Goal: Transaction & Acquisition: Purchase product/service

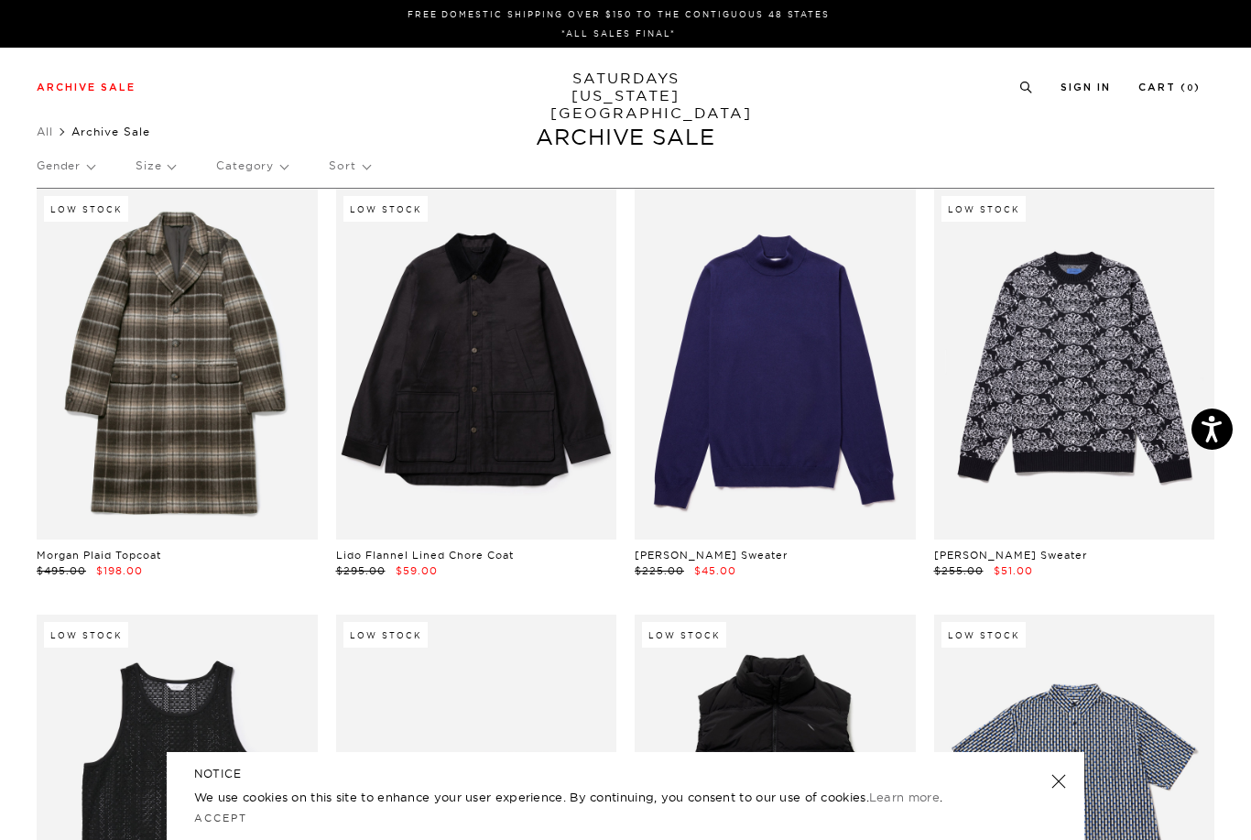
click at [82, 167] on p "Gender" at bounding box center [66, 166] width 58 height 42
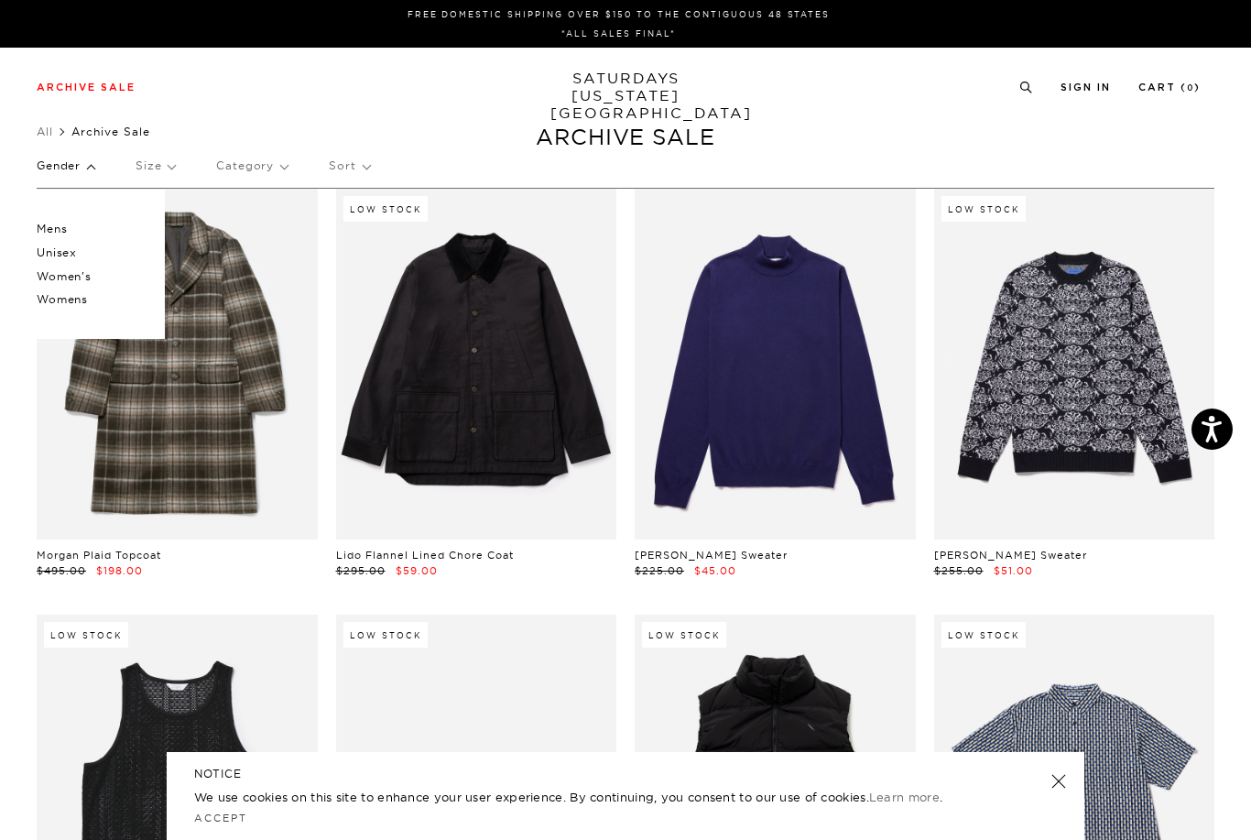
click at [88, 235] on p "Mens" at bounding box center [92, 229] width 110 height 24
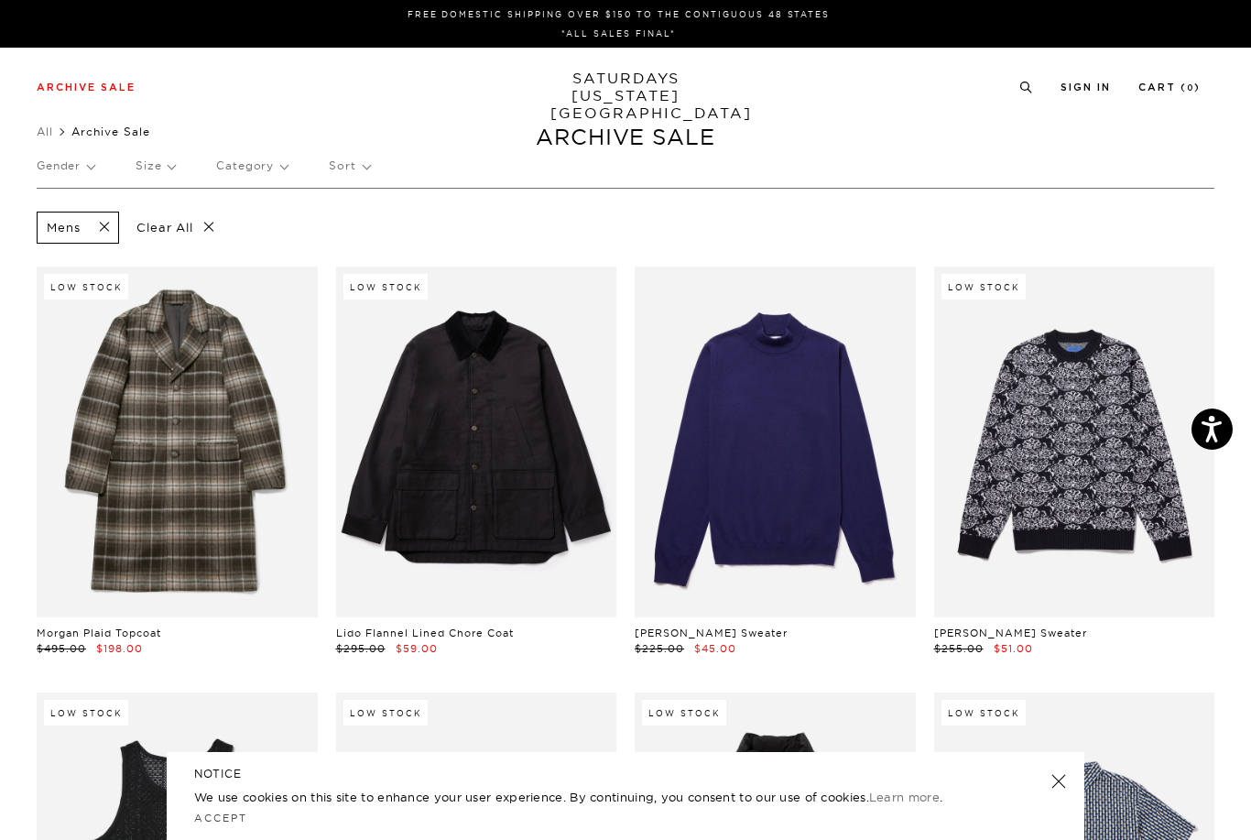
click at [175, 168] on p "Size" at bounding box center [154, 166] width 39 height 42
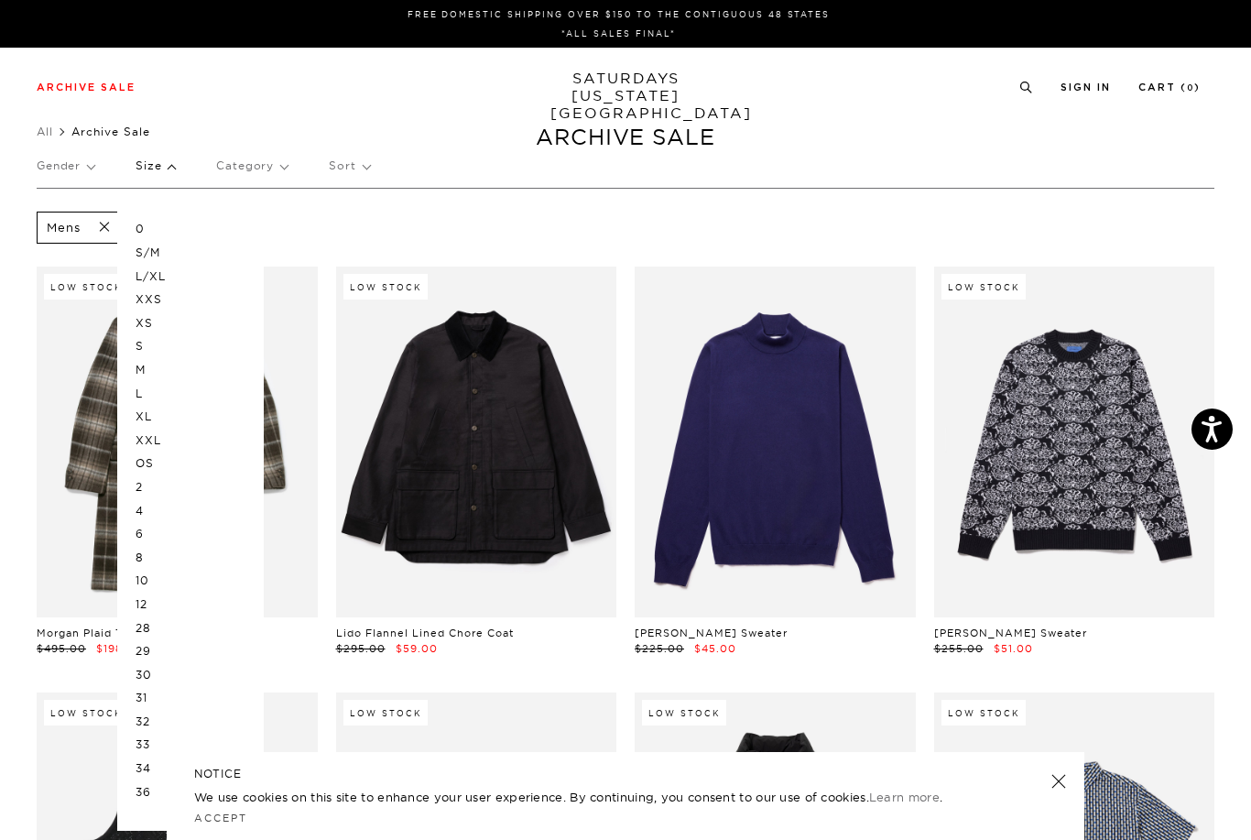
click at [160, 359] on p "M" at bounding box center [190, 370] width 110 height 24
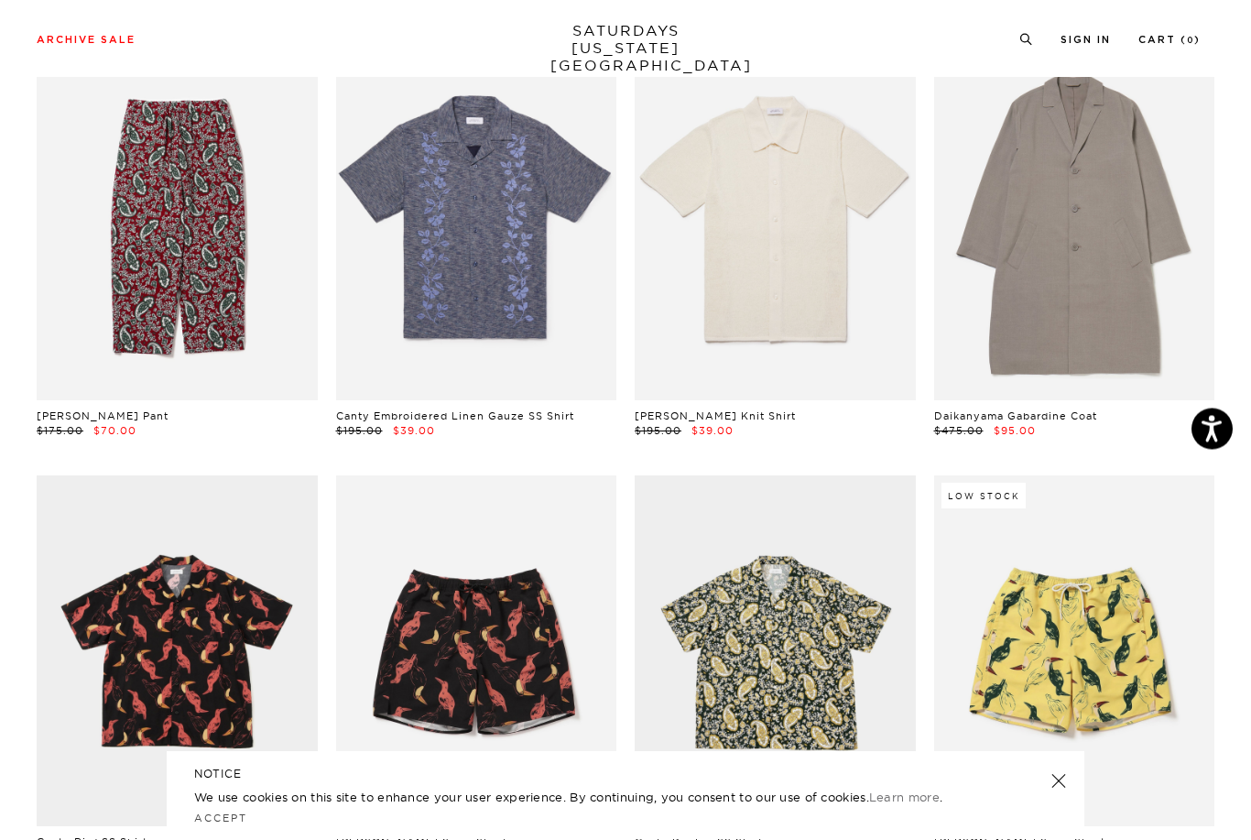
scroll to position [1926, 0]
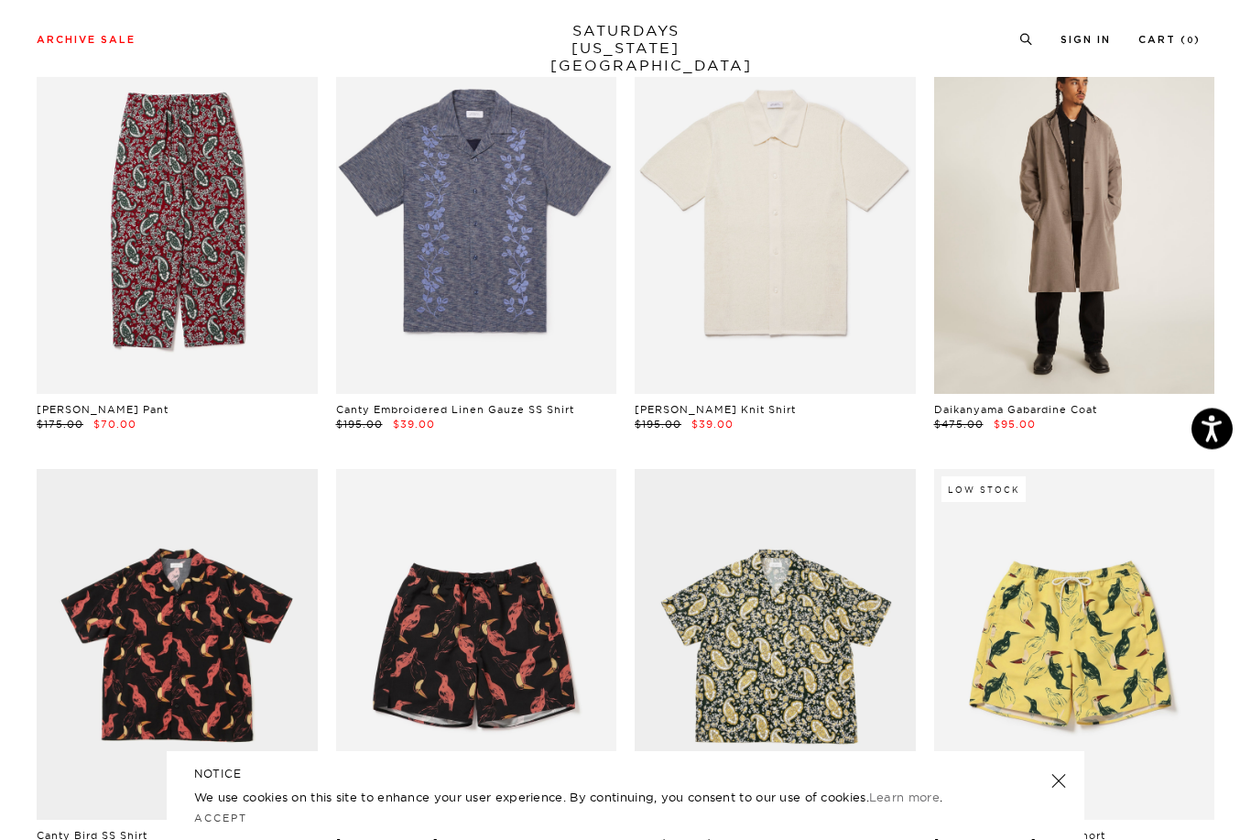
click at [1104, 295] on link at bounding box center [1074, 219] width 281 height 351
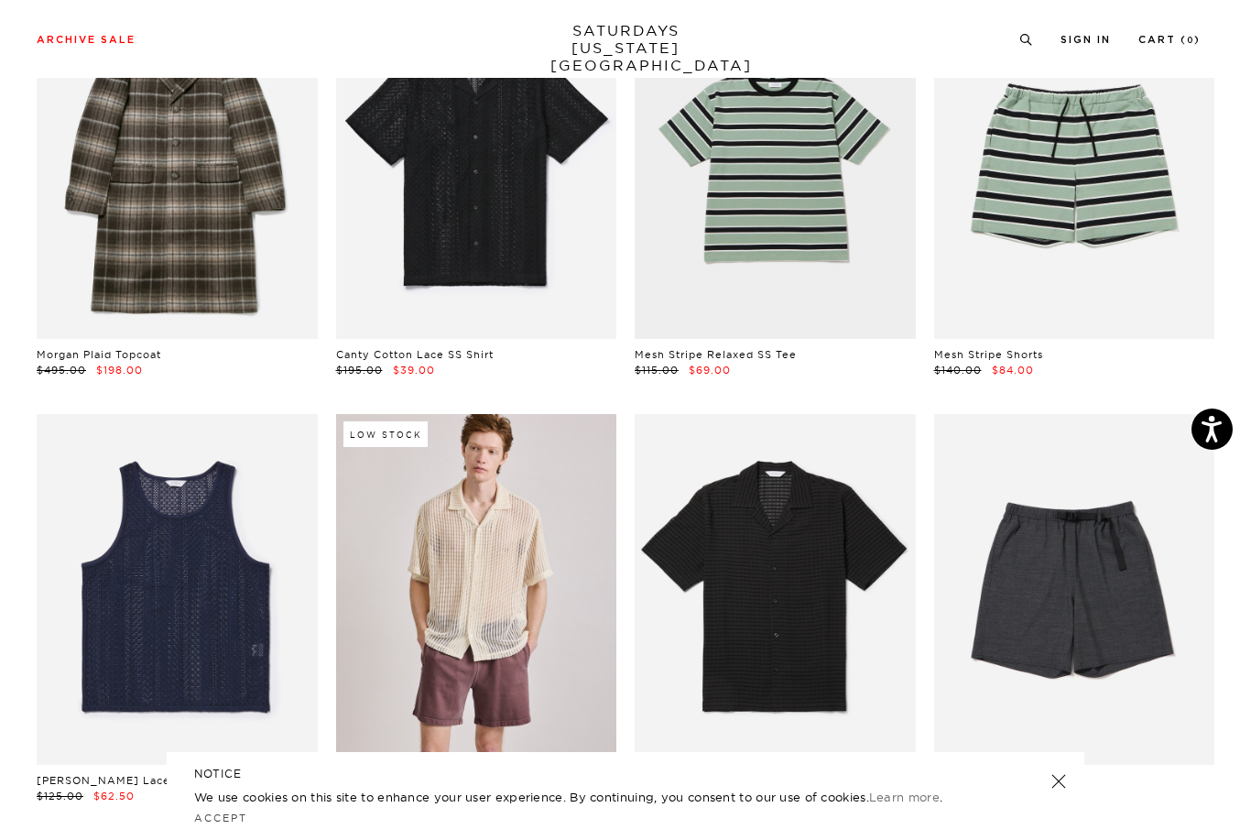
scroll to position [0, 0]
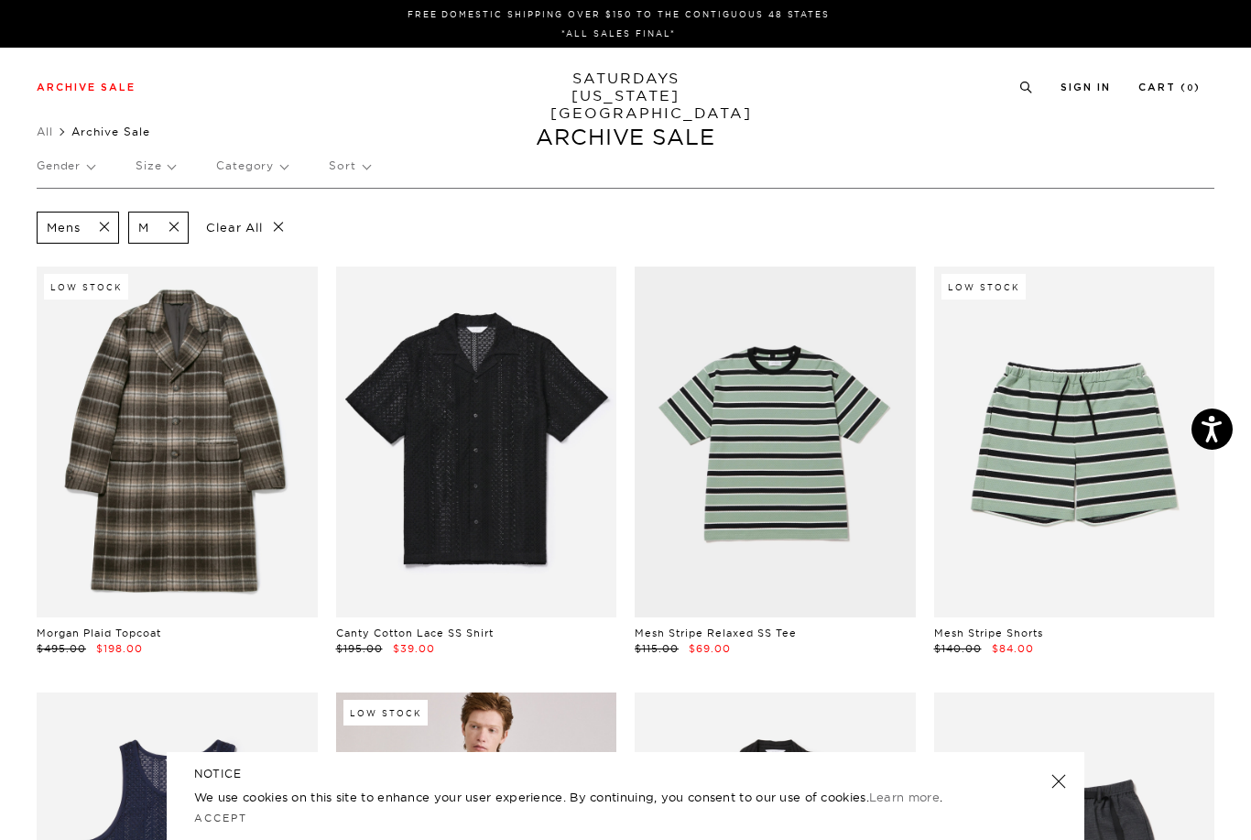
click at [159, 177] on p "Size" at bounding box center [154, 166] width 39 height 42
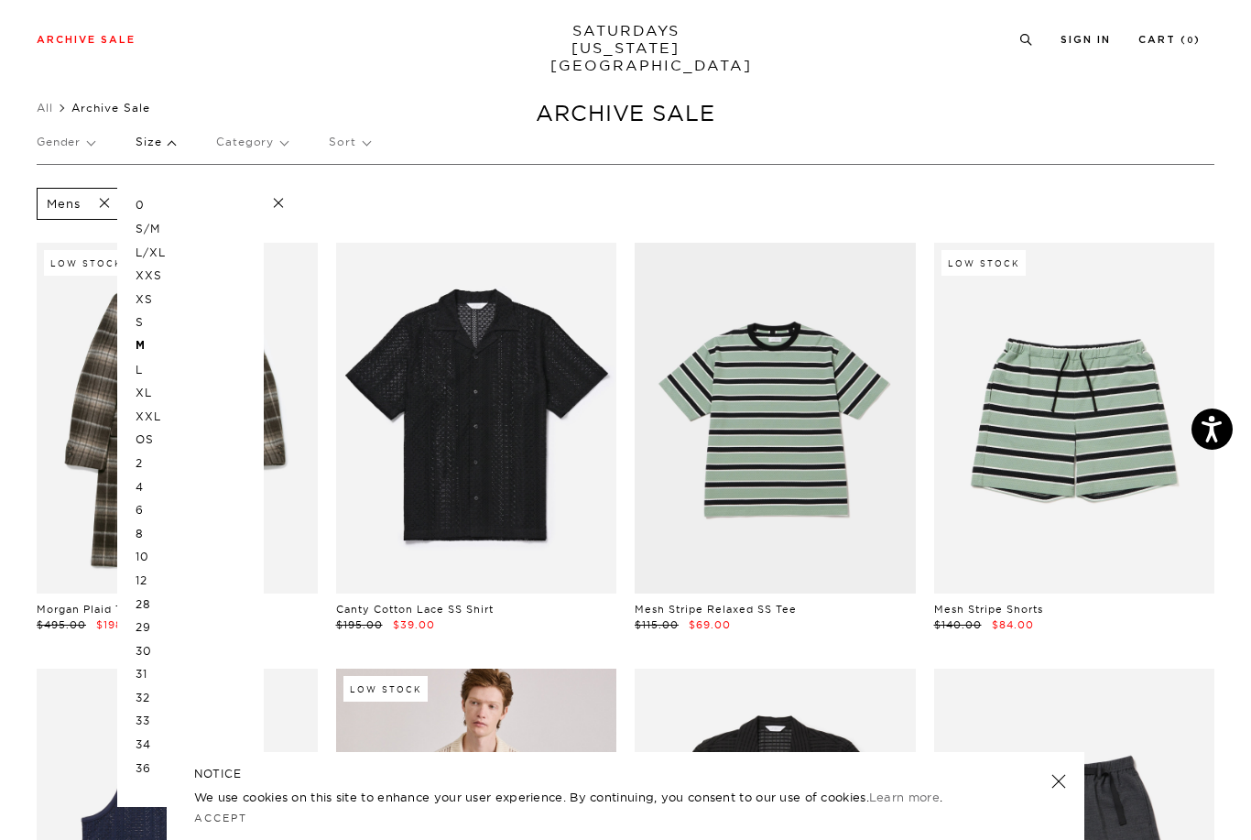
scroll to position [35, 0]
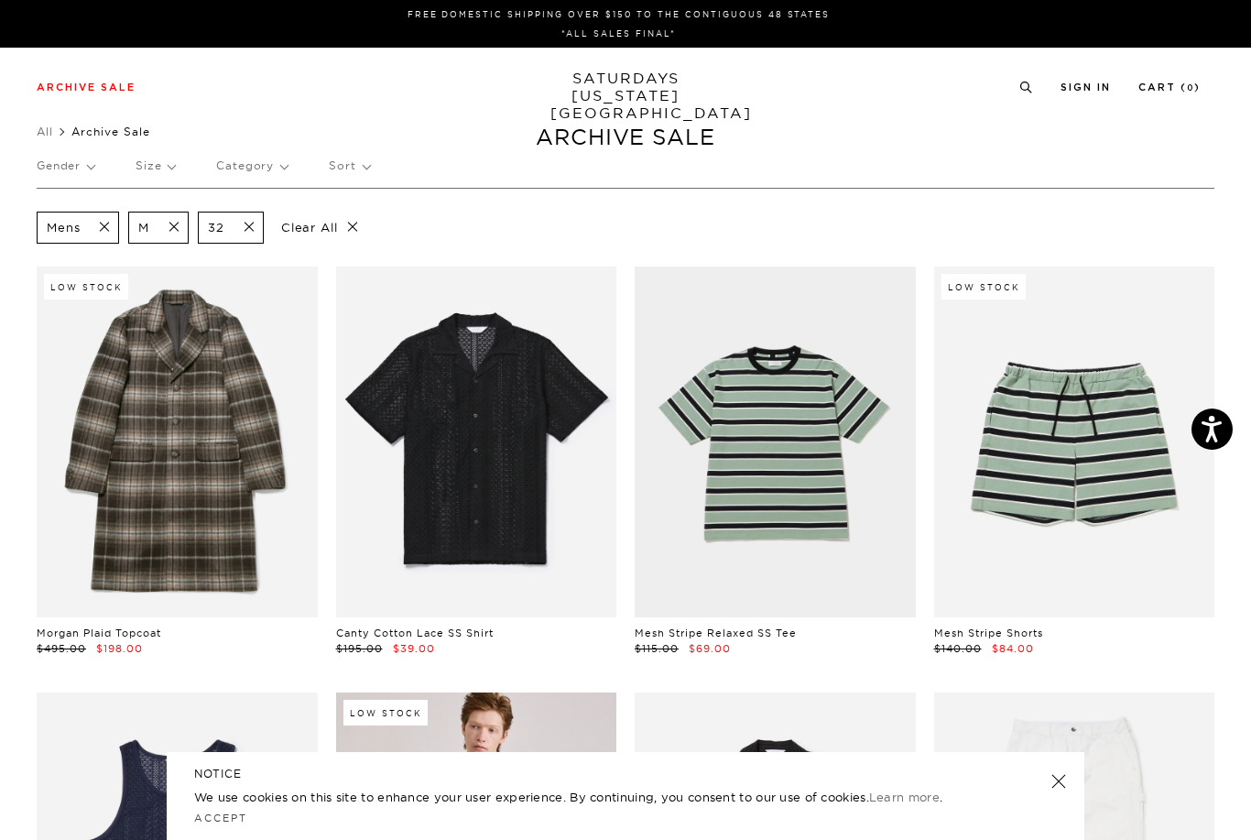
click at [166, 168] on p "Size" at bounding box center [154, 166] width 39 height 42
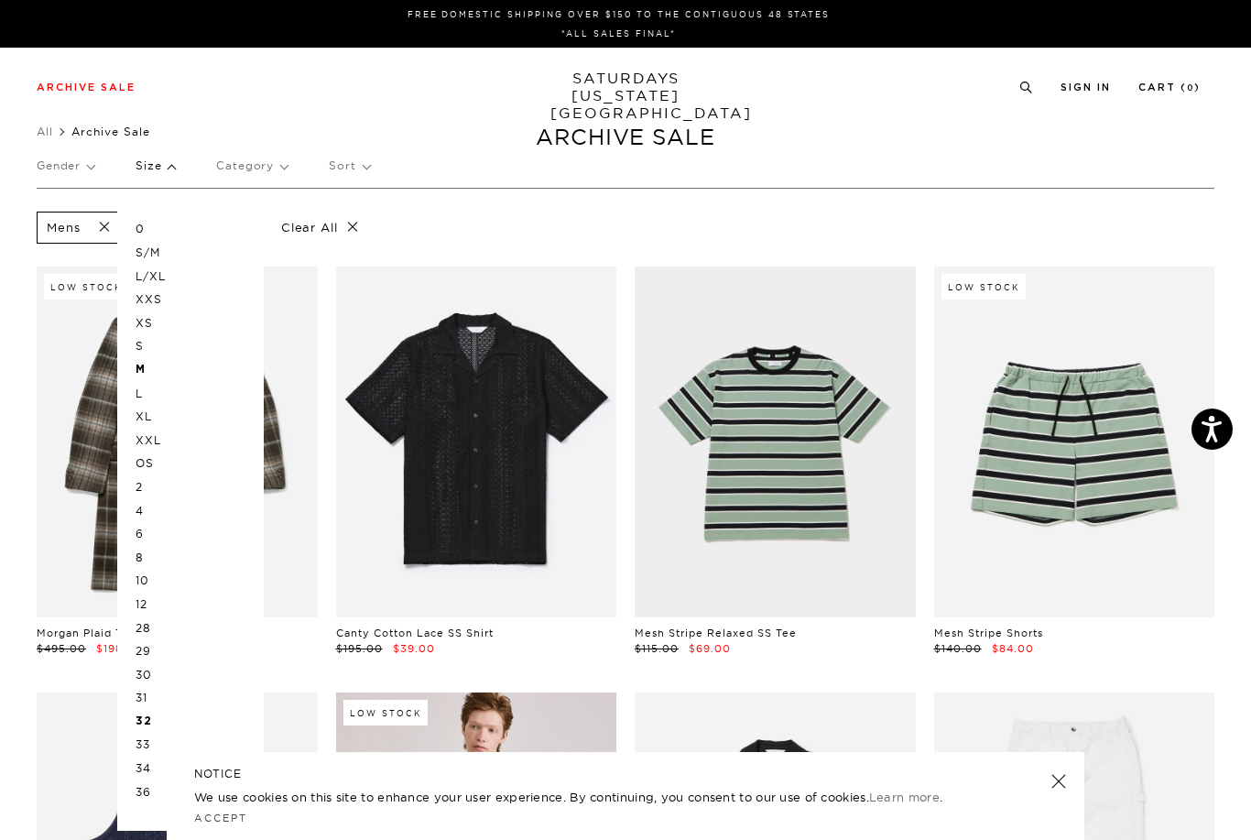
click at [153, 460] on p "OS" at bounding box center [190, 463] width 110 height 24
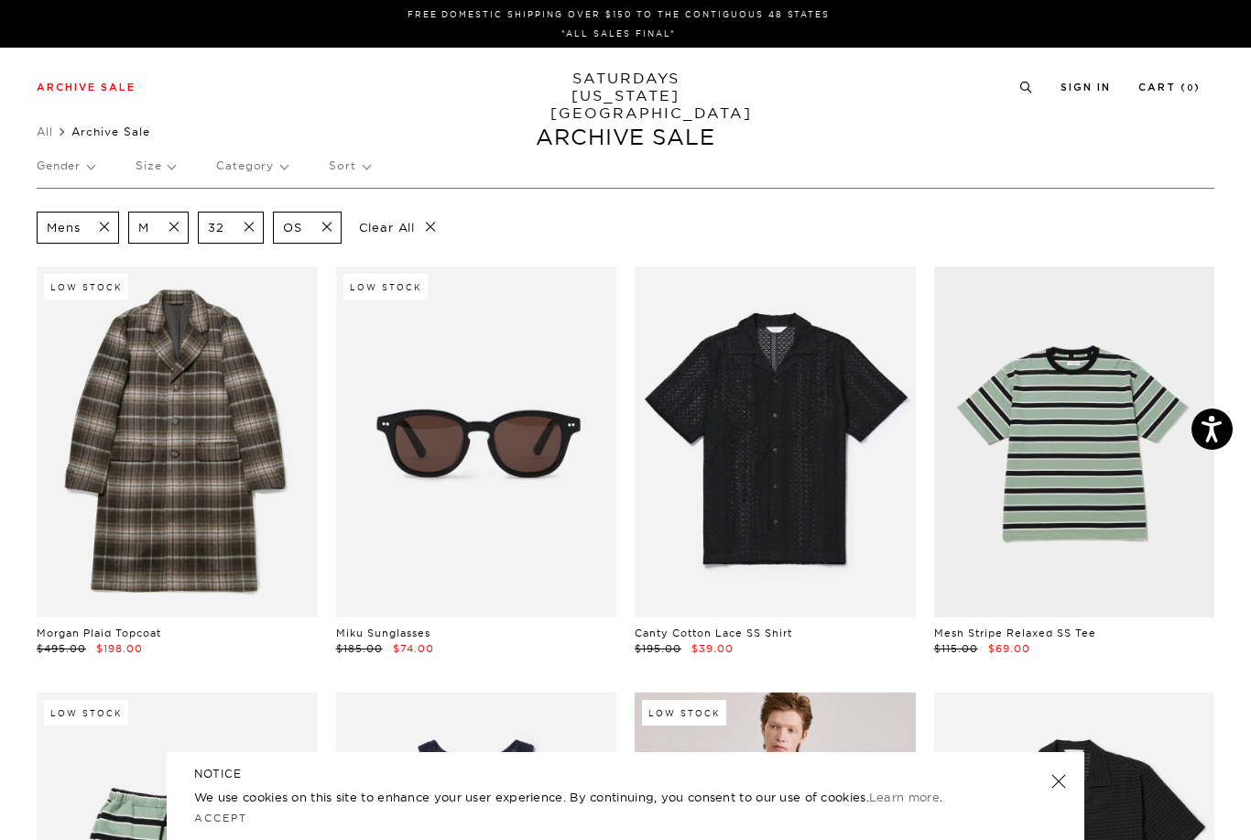
click at [167, 169] on p "Size" at bounding box center [154, 166] width 39 height 42
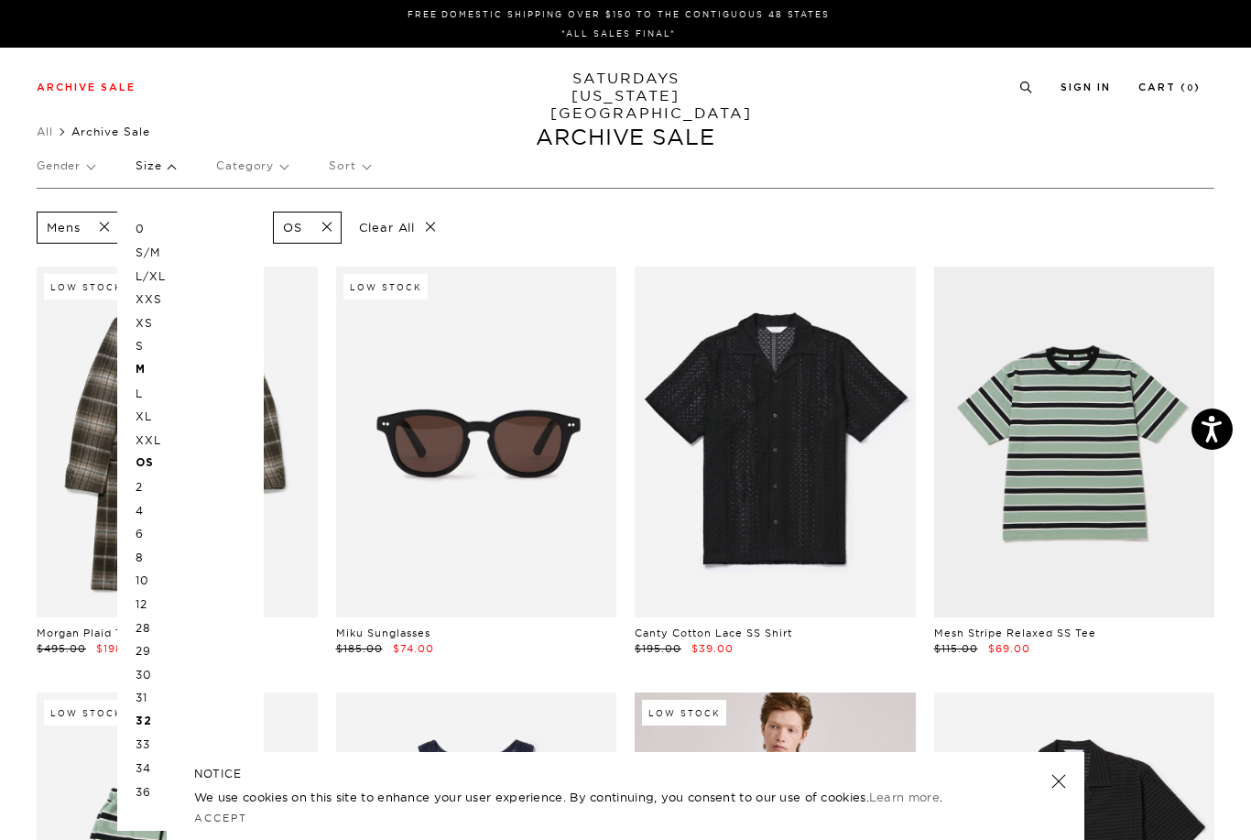
click at [155, 252] on p "S/M" at bounding box center [190, 253] width 110 height 24
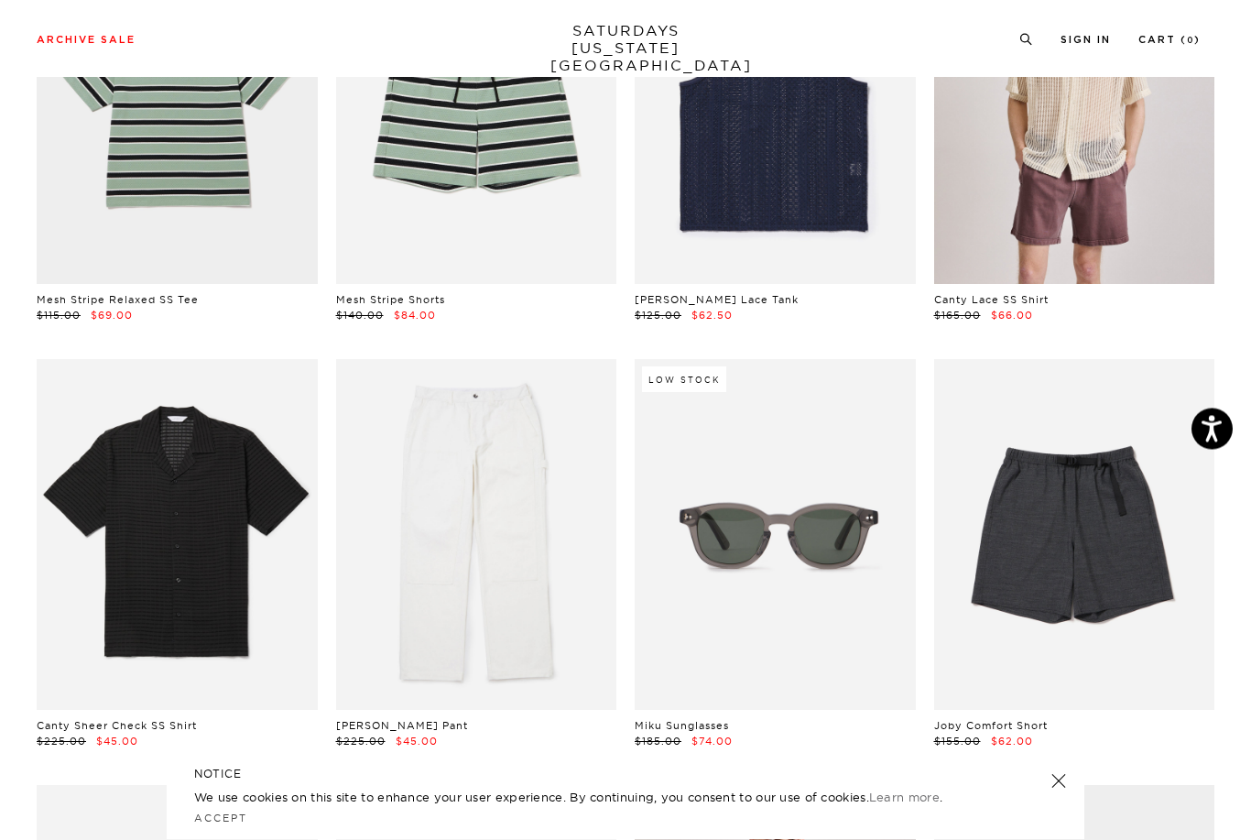
scroll to position [764, 0]
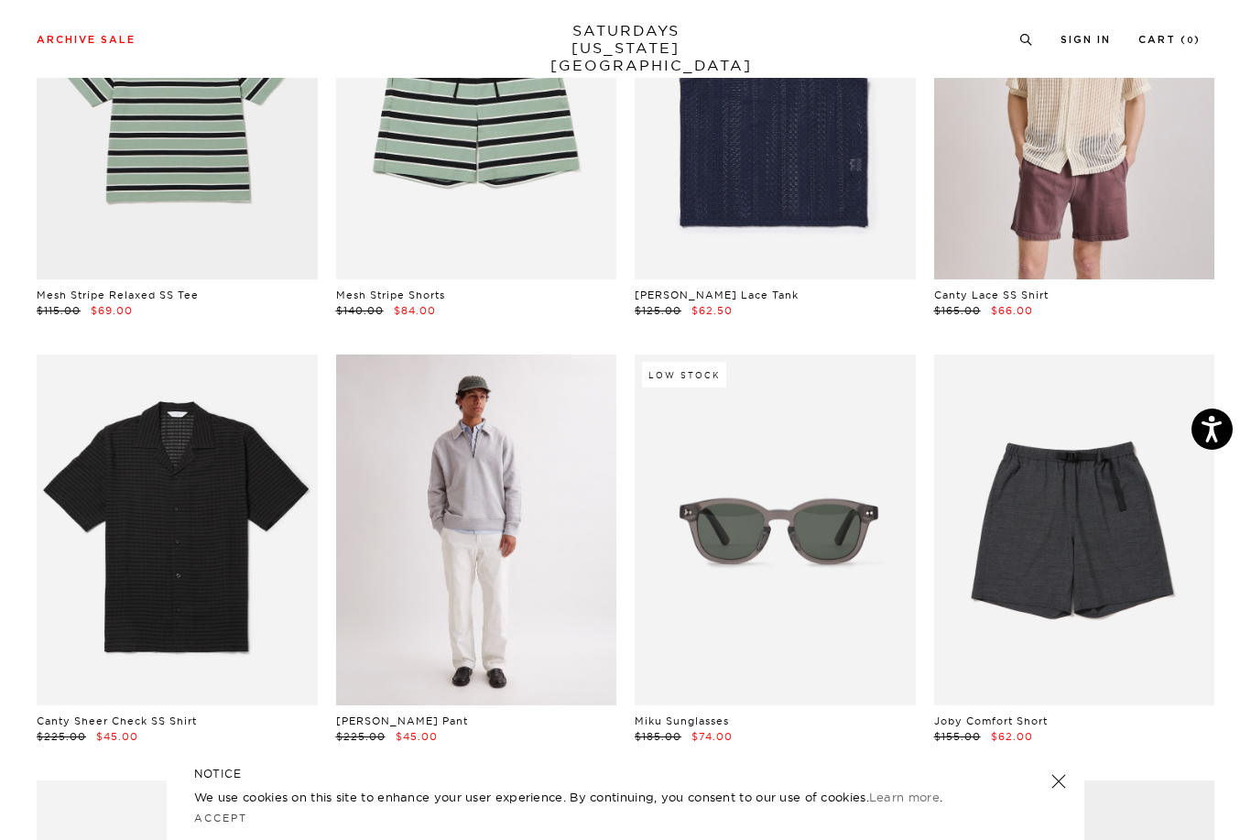
click at [500, 567] on link at bounding box center [476, 529] width 281 height 351
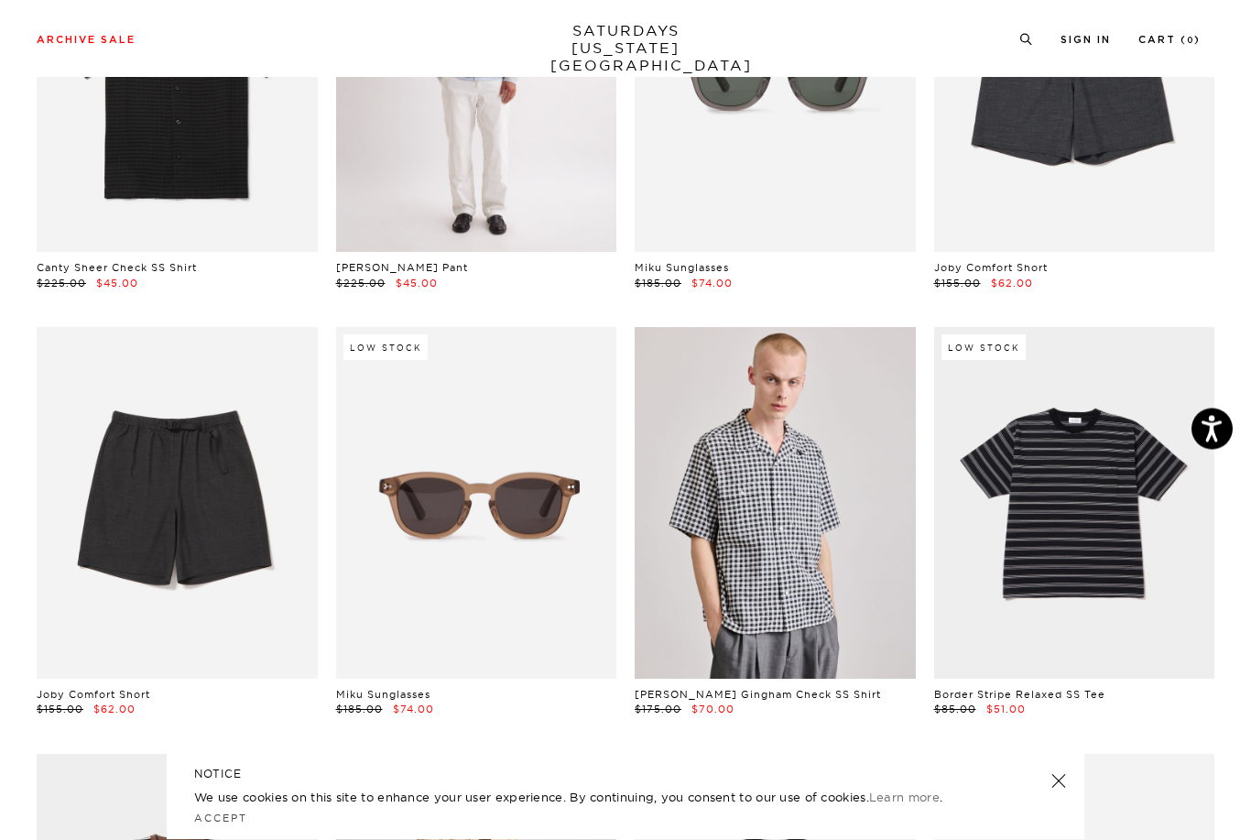
scroll to position [1217, 0]
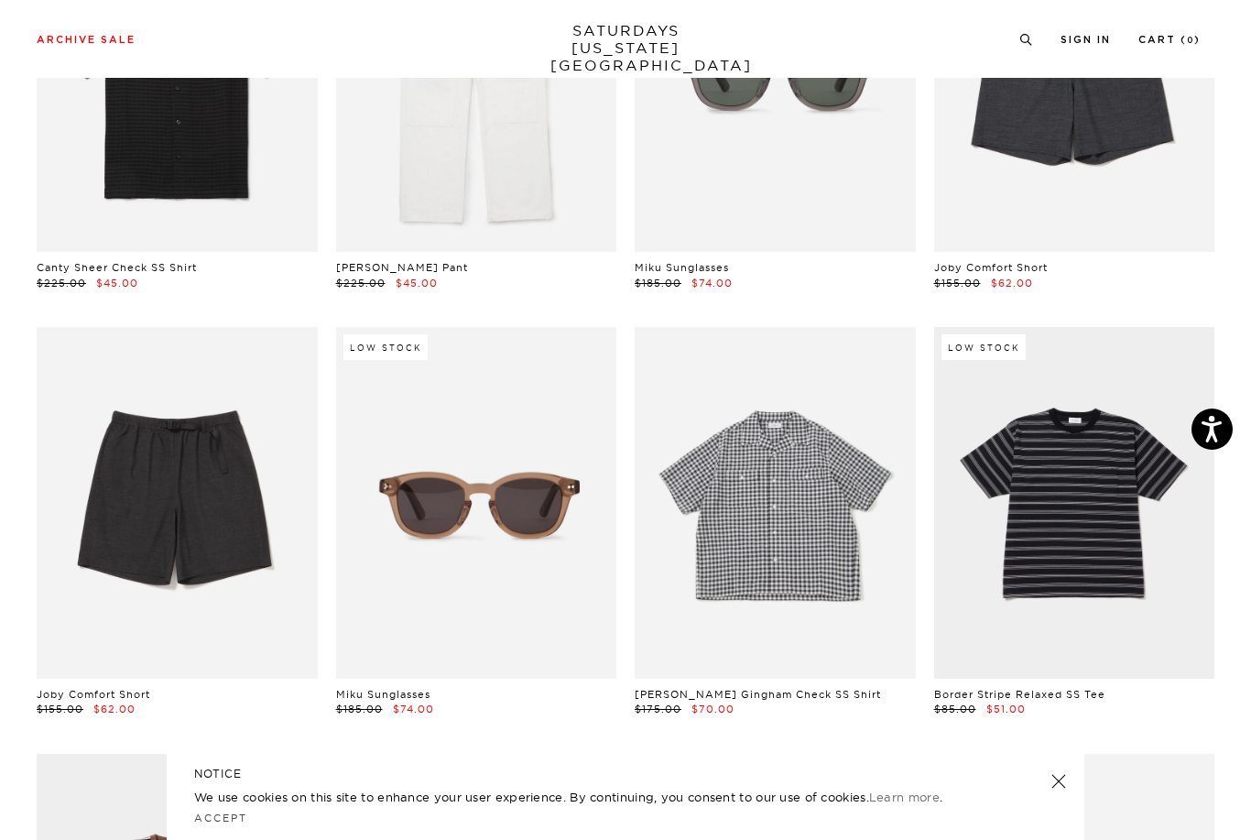
click at [770, 569] on link at bounding box center [774, 502] width 281 height 351
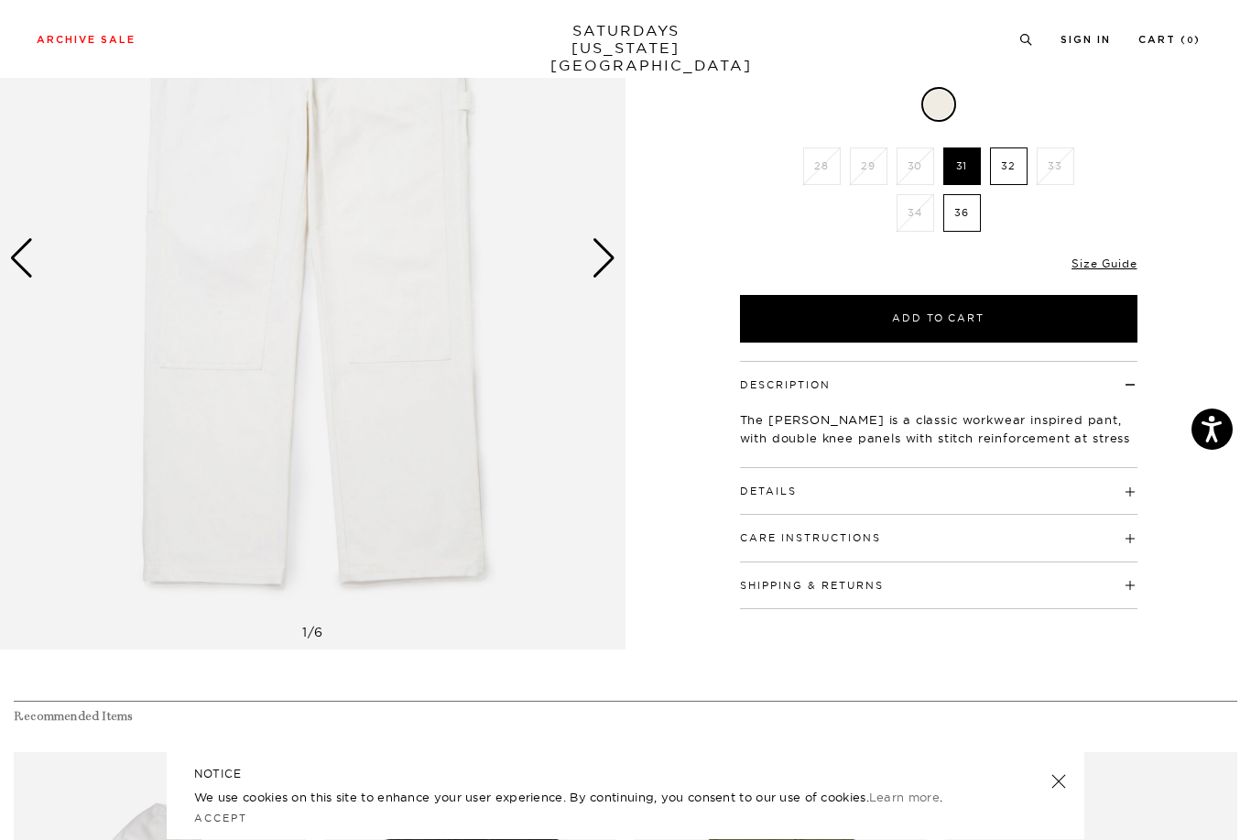
scroll to position [239, 0]
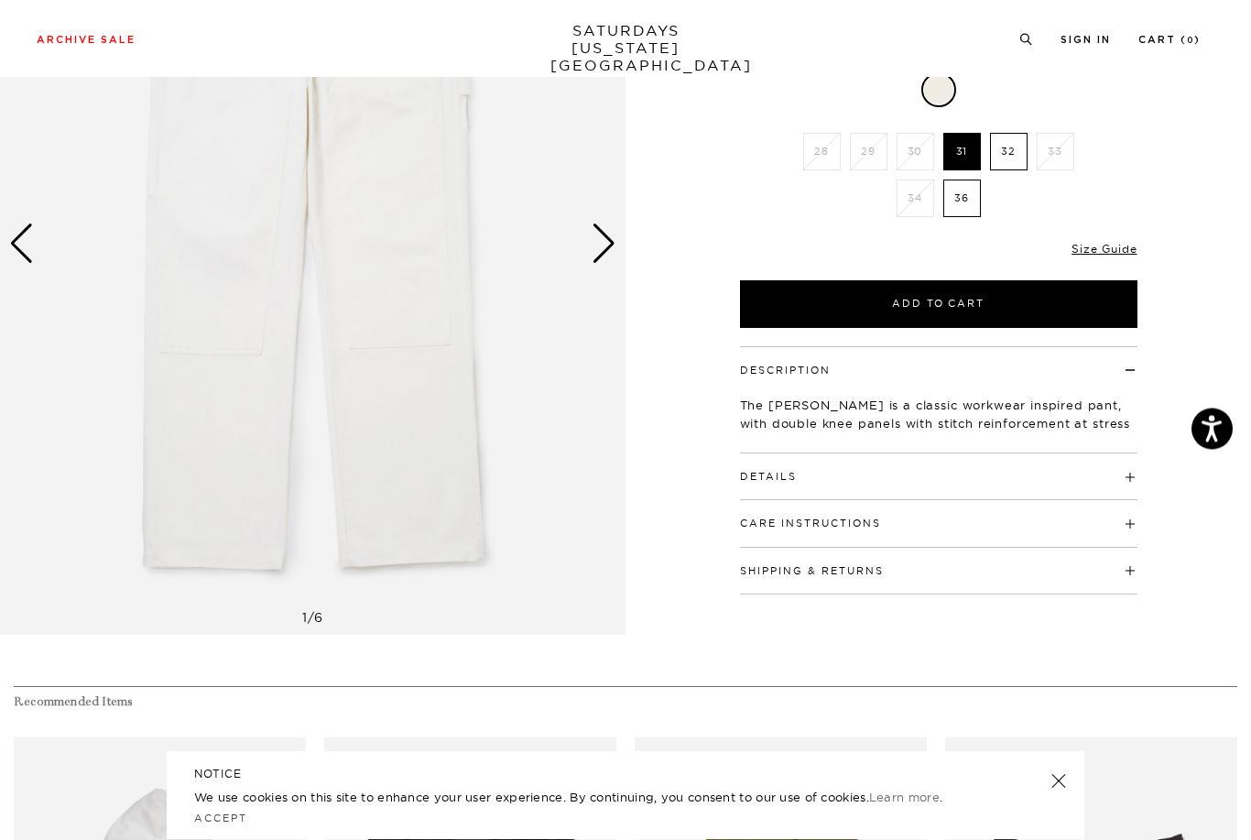
click at [1092, 479] on h4 "Details" at bounding box center [938, 469] width 397 height 30
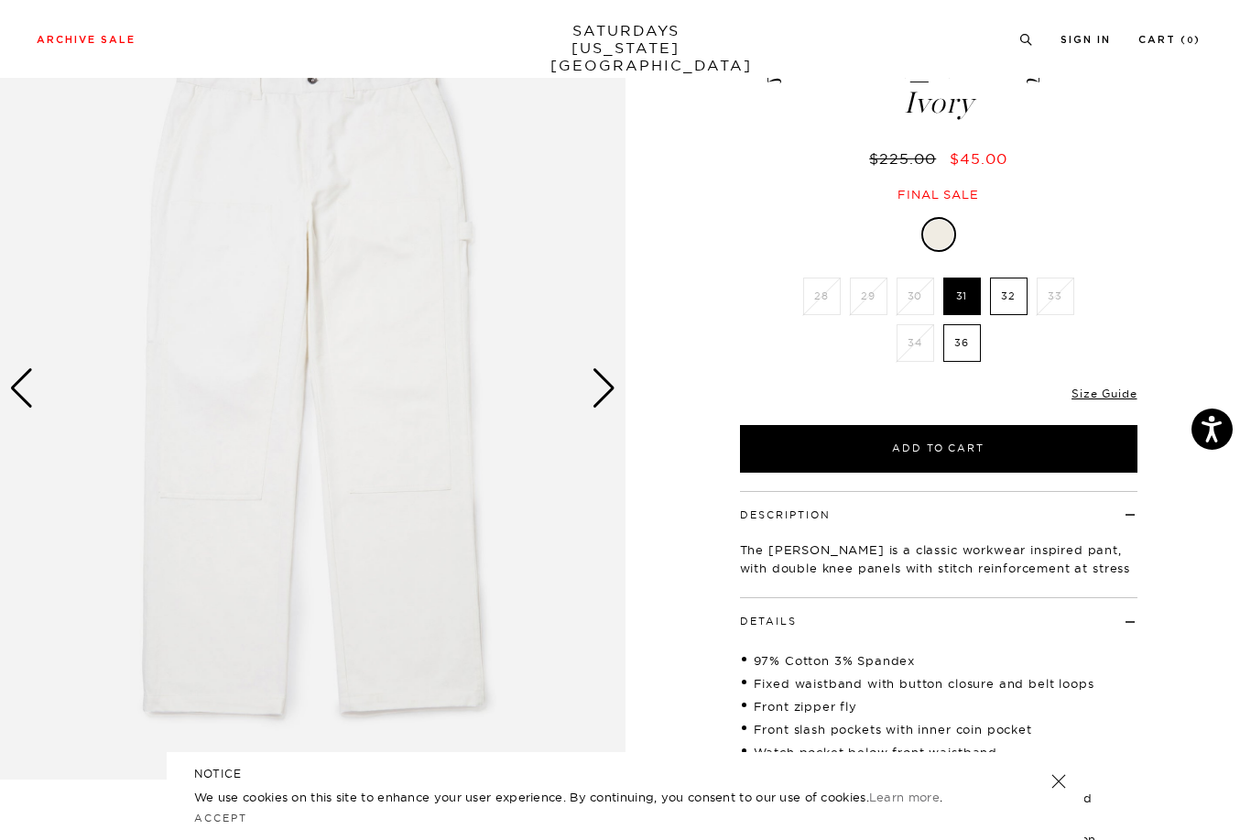
scroll to position [0, 0]
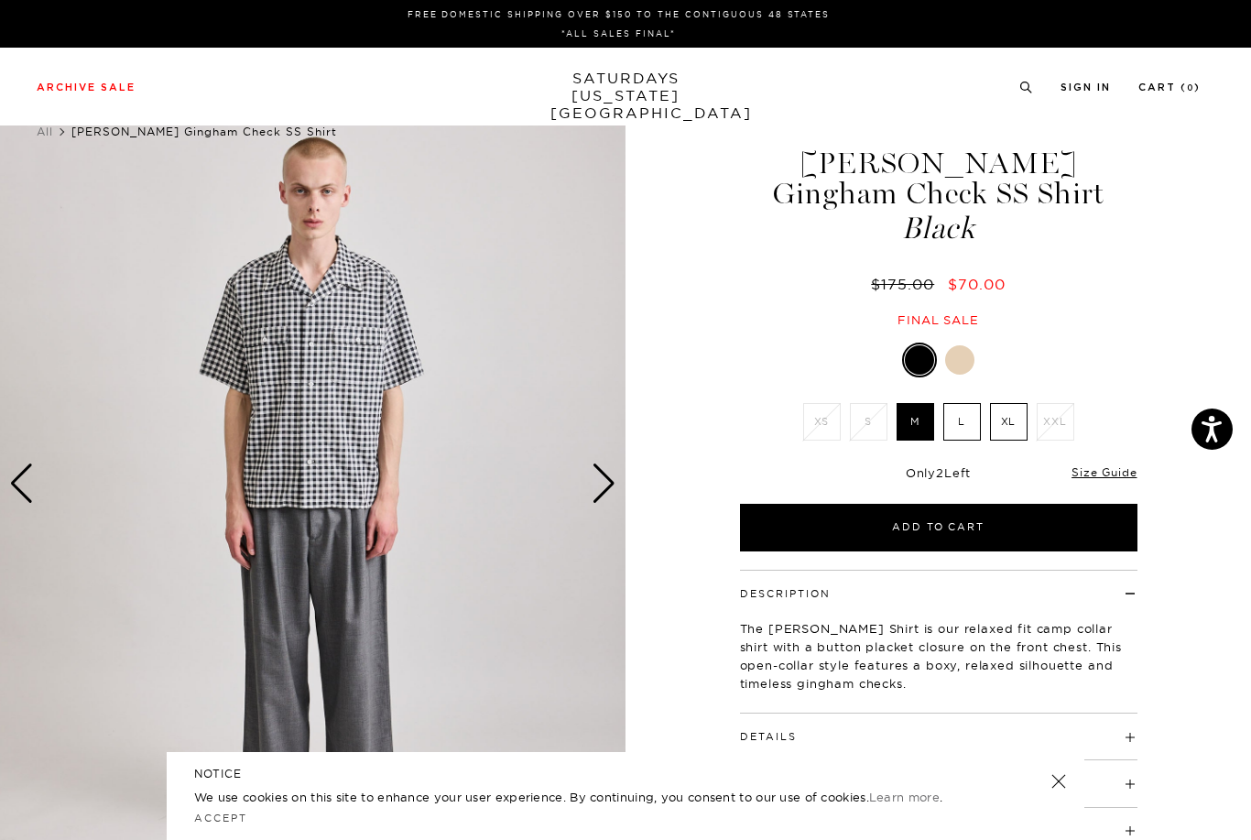
click at [969, 360] on div at bounding box center [959, 359] width 29 height 29
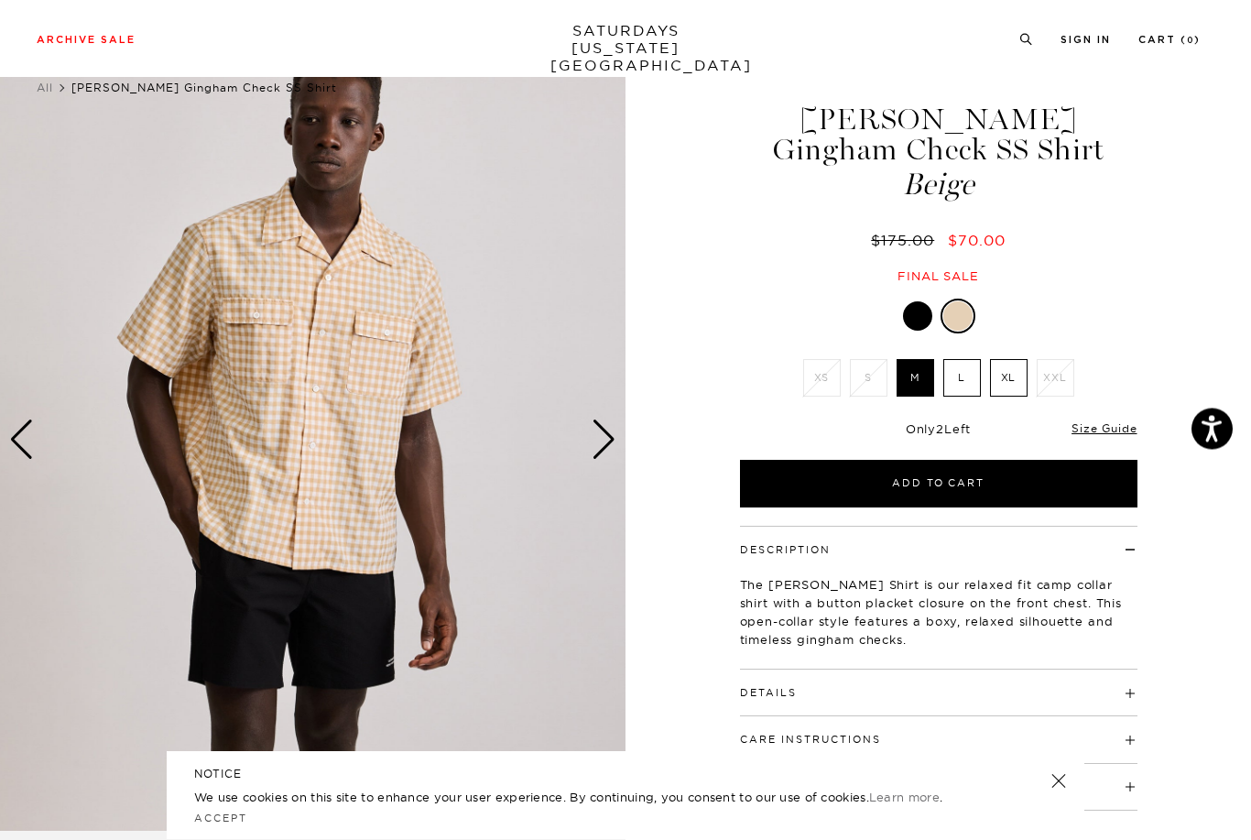
scroll to position [44, 0]
click at [917, 324] on div at bounding box center [917, 315] width 29 height 29
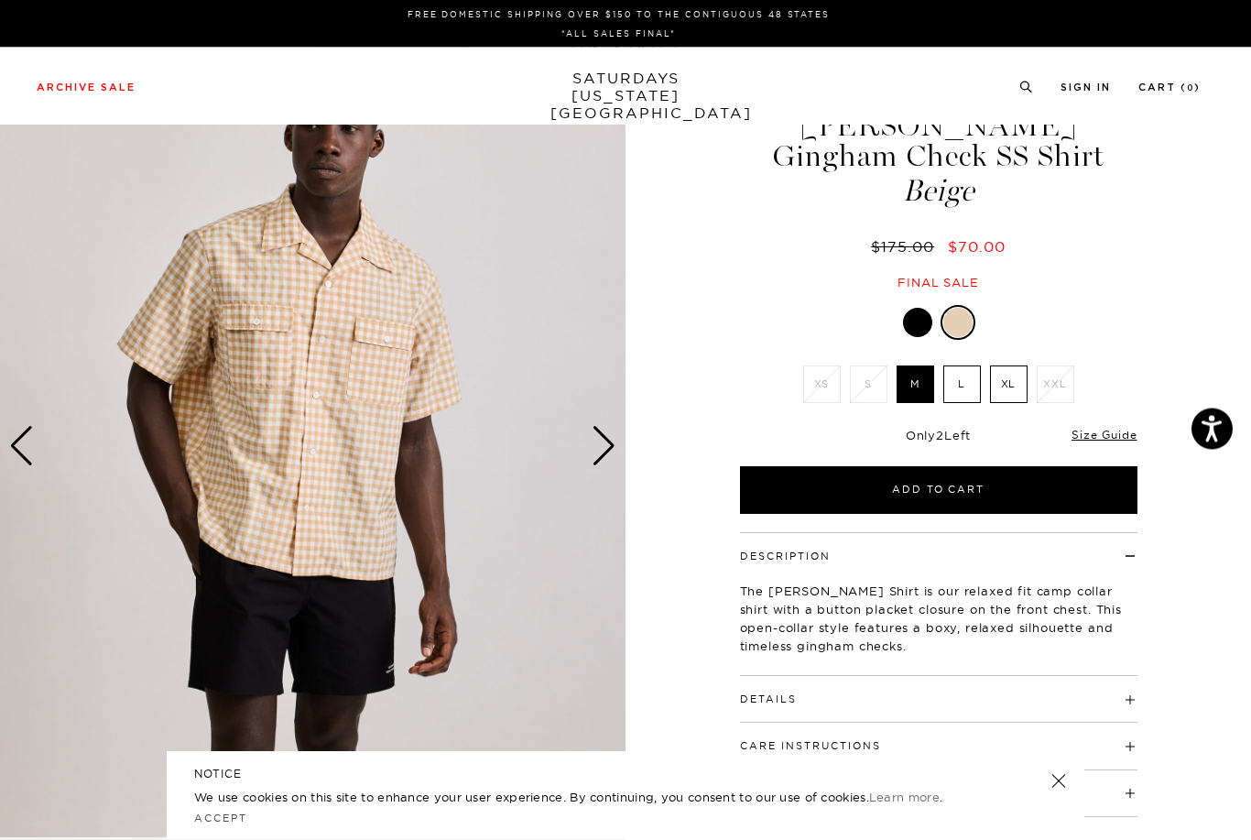
scroll to position [0, 0]
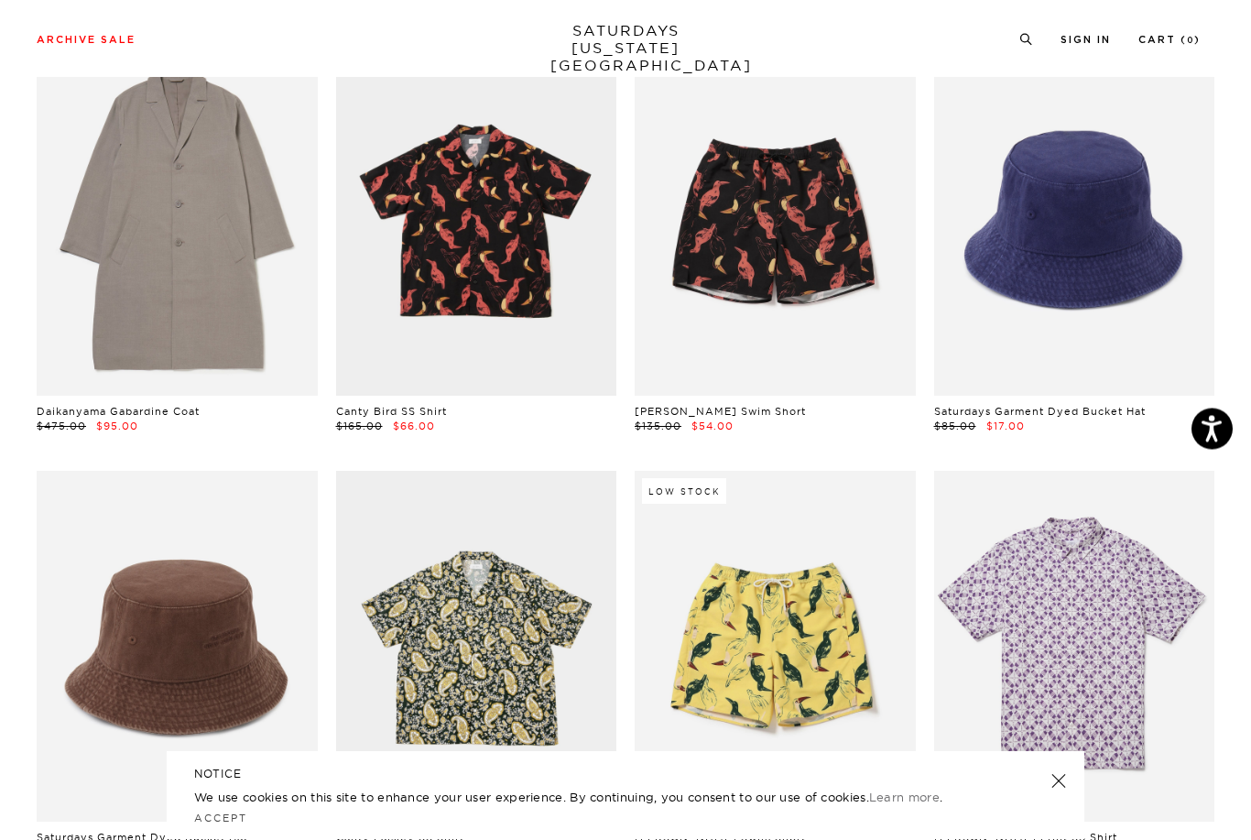
scroll to position [2751, 0]
